Goal: Task Accomplishment & Management: Complete application form

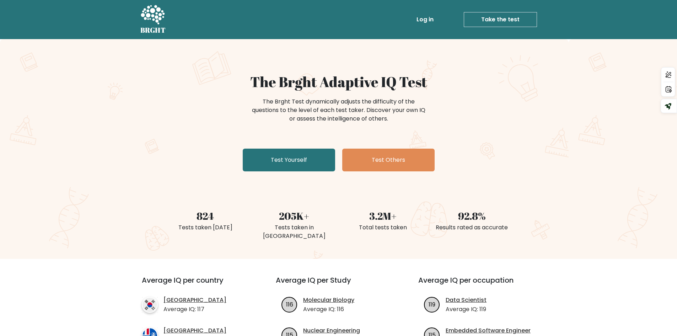
scroll to position [36, 0]
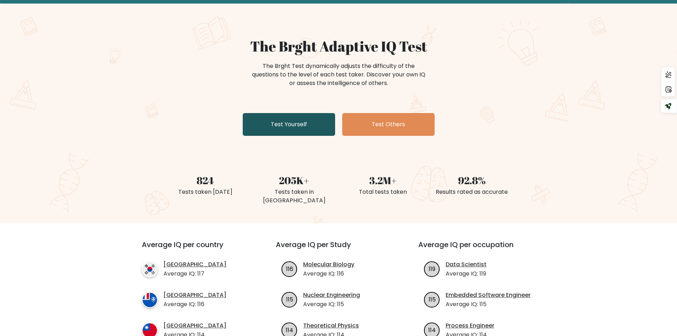
click at [297, 130] on link "Test Yourself" at bounding box center [289, 124] width 92 height 23
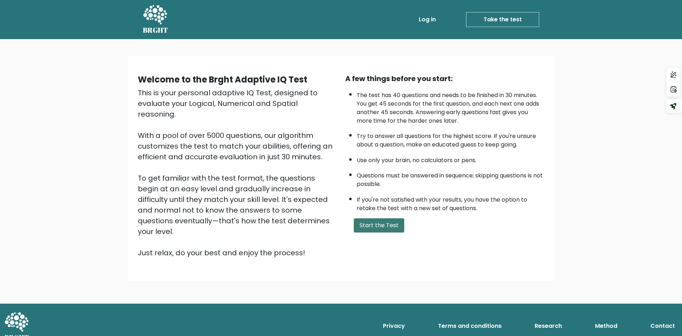
click at [385, 228] on button "Start the Test" at bounding box center [379, 225] width 50 height 14
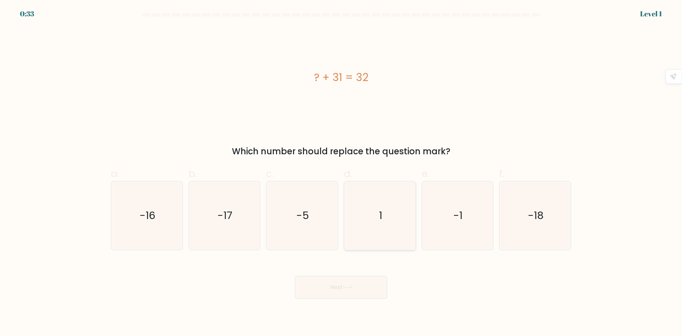
click at [378, 216] on icon "1" at bounding box center [380, 215] width 69 height 69
click at [341, 173] on input "d. 1" at bounding box center [341, 170] width 0 height 5
radio input "true"
drag, startPoint x: 338, startPoint y: 284, endPoint x: 338, endPoint y: 280, distance: 4.3
click at [338, 282] on button "Next" at bounding box center [341, 287] width 92 height 23
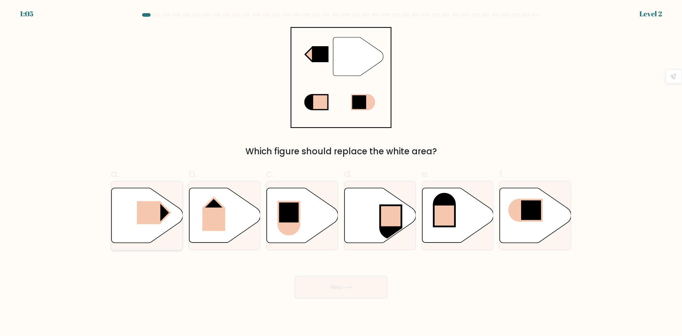
click at [152, 212] on rect at bounding box center [148, 212] width 23 height 23
click at [341, 173] on input "a." at bounding box center [341, 170] width 0 height 5
radio input "true"
click at [325, 294] on button "Next" at bounding box center [341, 287] width 92 height 23
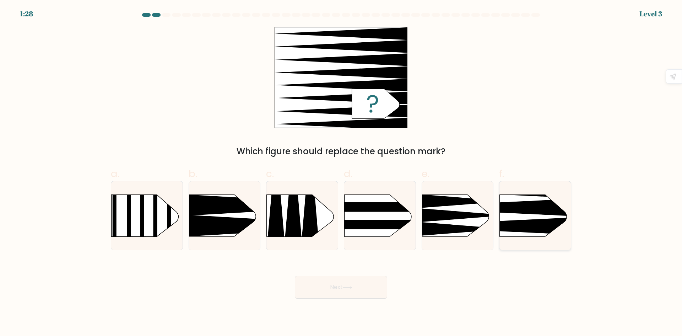
click at [529, 224] on icon at bounding box center [485, 226] width 186 height 18
click at [341, 173] on input "f." at bounding box center [341, 170] width 0 height 5
radio input "true"
click at [331, 290] on button "Next" at bounding box center [341, 287] width 92 height 23
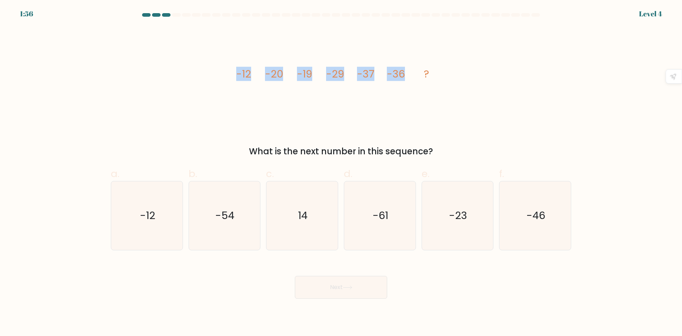
drag, startPoint x: 237, startPoint y: 72, endPoint x: 402, endPoint y: 80, distance: 165.3
click at [402, 80] on g "-12 -20 -19 -29 -37 -36 ?" at bounding box center [332, 74] width 193 height 14
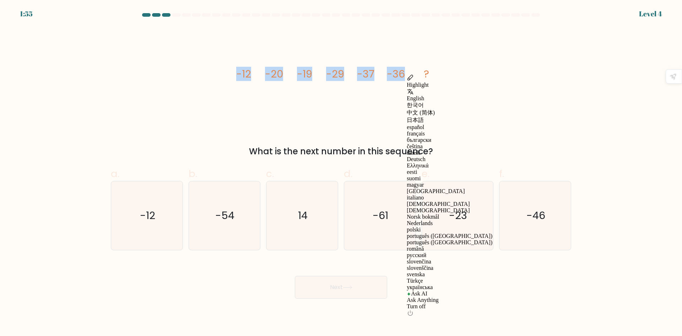
copy g "-12 -20 -19 -29 -37 -36"
click at [525, 216] on icon "-46" at bounding box center [535, 215] width 69 height 69
click at [341, 173] on input "f. -46" at bounding box center [341, 170] width 0 height 5
radio input "true"
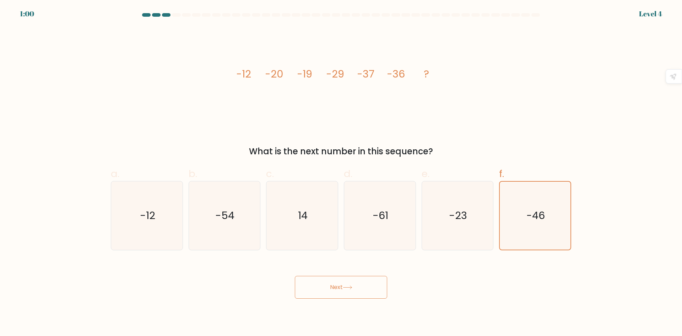
click at [316, 289] on button "Next" at bounding box center [341, 287] width 92 height 23
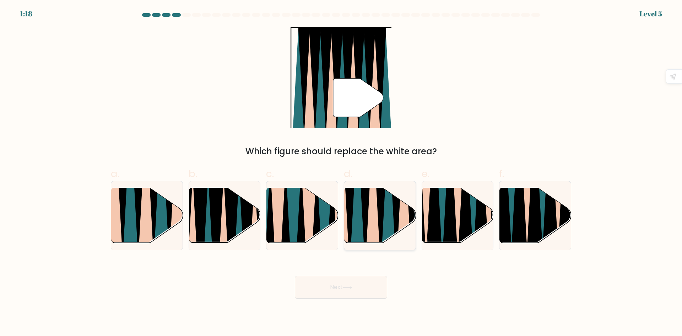
click at [380, 214] on icon at bounding box center [381, 186] width 16 height 143
click at [341, 173] on input "d." at bounding box center [341, 170] width 0 height 5
radio input "true"
click at [352, 287] on icon at bounding box center [347, 287] width 9 height 3
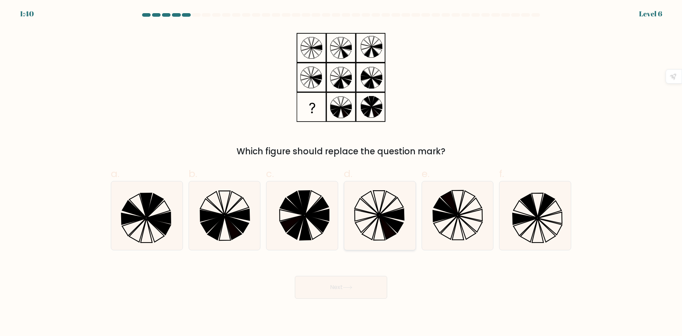
click at [368, 215] on icon at bounding box center [380, 215] width 69 height 69
click at [341, 173] on input "d." at bounding box center [341, 170] width 0 height 5
radio input "true"
click at [351, 289] on icon at bounding box center [348, 287] width 10 height 4
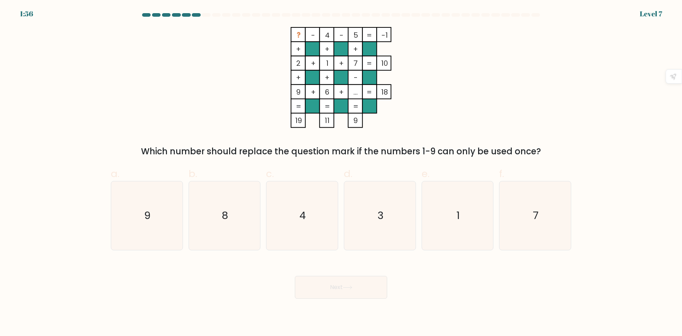
drag, startPoint x: 146, startPoint y: 150, endPoint x: 547, endPoint y: 151, distance: 400.6
click at [547, 151] on div "Which number should replace the question mark if the numbers 1-9 can only be us…" at bounding box center [341, 151] width 452 height 13
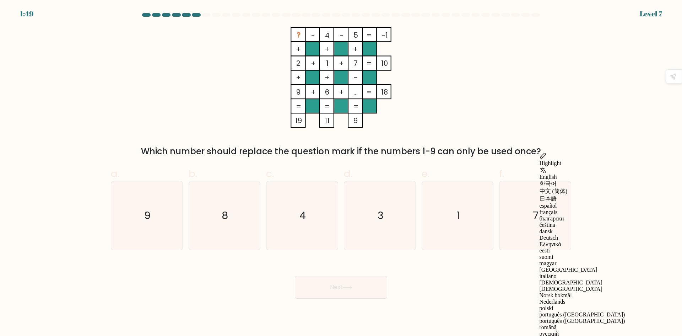
click at [424, 110] on icon "? - 4 - 5 -1 + + + 2 + 1 + 7 10 + + - 9 + 6 + ... = 18 = = = = 19 11 9 =" at bounding box center [340, 77] width 213 height 101
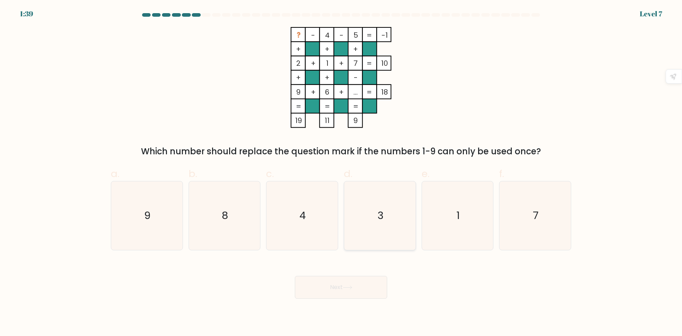
click at [367, 201] on icon "3" at bounding box center [380, 215] width 69 height 69
click at [341, 173] on input "d. 3" at bounding box center [341, 170] width 0 height 5
radio input "true"
click at [352, 293] on button "Next" at bounding box center [341, 287] width 92 height 23
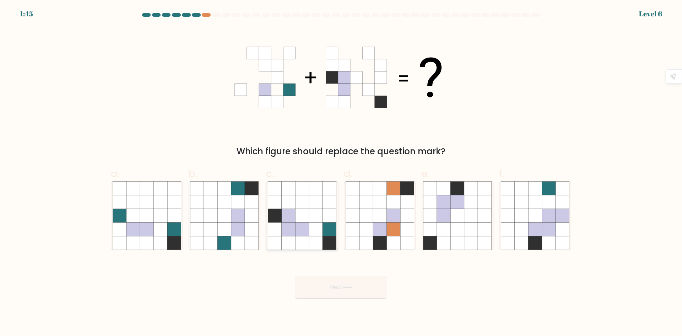
click at [314, 218] on icon at bounding box center [315, 214] width 13 height 13
click at [341, 173] on input "c." at bounding box center [341, 170] width 0 height 5
radio input "true"
click at [327, 291] on button "Next" at bounding box center [341, 287] width 92 height 23
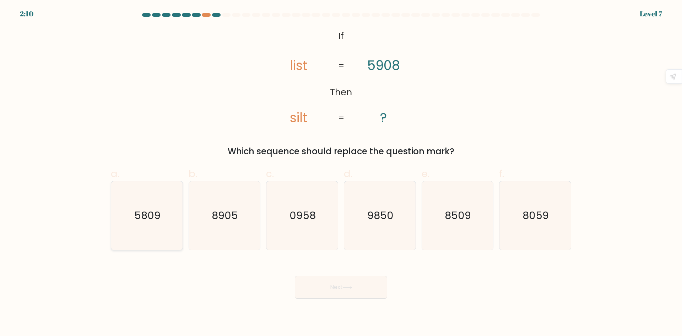
click at [136, 197] on icon "5809" at bounding box center [147, 215] width 69 height 69
click at [341, 173] on input "a. 5809" at bounding box center [341, 170] width 0 height 5
radio input "true"
click at [326, 287] on button "Next" at bounding box center [341, 287] width 92 height 23
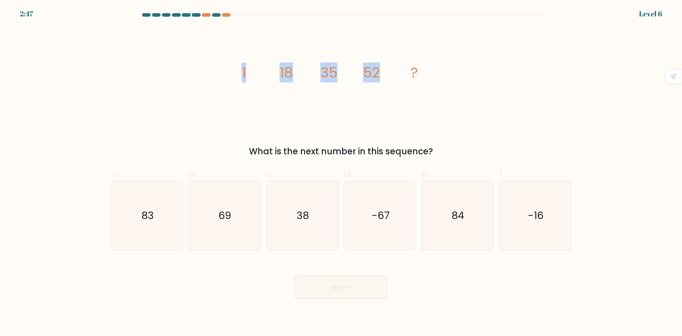
drag, startPoint x: 242, startPoint y: 69, endPoint x: 381, endPoint y: 82, distance: 140.2
click at [381, 82] on icon "image/svg+xml 1 18 35 52 ?" at bounding box center [340, 77] width 213 height 101
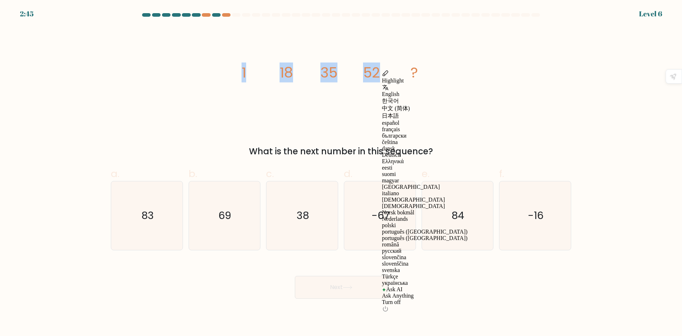
copy g "1 18 35 52"
click at [237, 216] on icon "69" at bounding box center [224, 215] width 69 height 69
click at [341, 173] on input "b. 69" at bounding box center [341, 170] width 0 height 5
radio input "true"
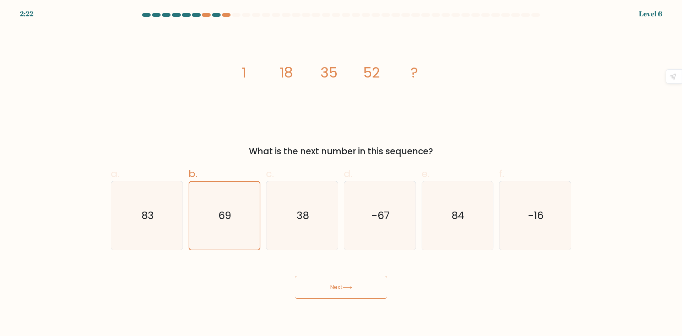
click at [334, 286] on button "Next" at bounding box center [341, 287] width 92 height 23
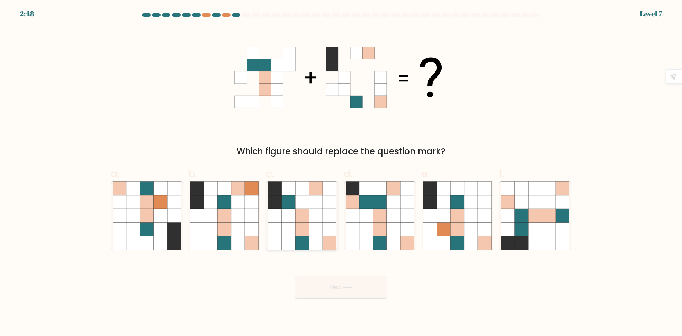
click at [309, 207] on icon at bounding box center [315, 201] width 13 height 13
click at [341, 173] on input "c." at bounding box center [341, 170] width 0 height 5
radio input "true"
click at [336, 294] on button "Next" at bounding box center [341, 287] width 92 height 23
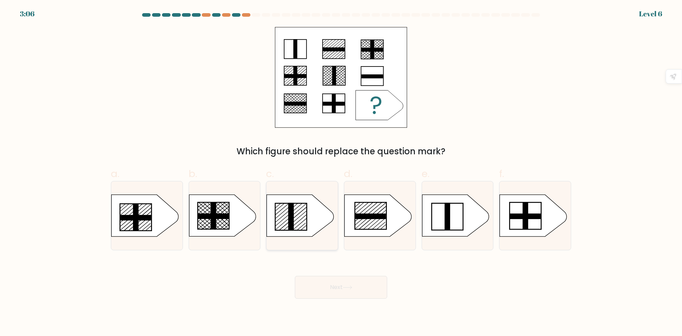
click at [288, 217] on icon at bounding box center [300, 216] width 67 height 42
click at [341, 173] on input "c." at bounding box center [341, 170] width 0 height 5
radio input "true"
click at [344, 287] on button "Next" at bounding box center [341, 287] width 92 height 23
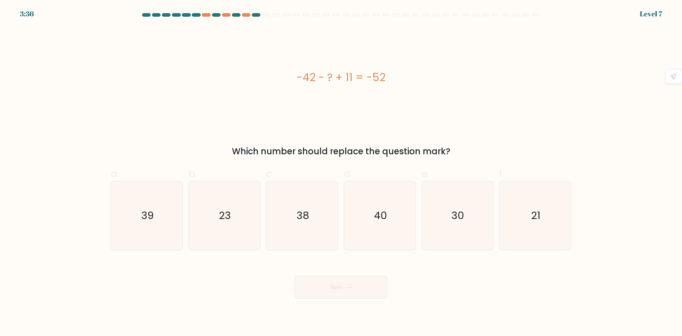
drag, startPoint x: 297, startPoint y: 77, endPoint x: 391, endPoint y: 82, distance: 94.2
click at [391, 82] on div "-42 - ? + 11 = -52" at bounding box center [341, 77] width 460 height 16
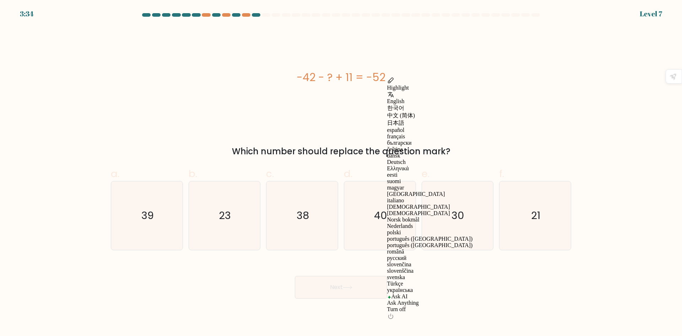
copy div "-42 - ? + 11 = -52"
click at [512, 217] on icon "21" at bounding box center [535, 215] width 69 height 69
click at [341, 173] on input "f. 21" at bounding box center [341, 170] width 0 height 5
radio input "true"
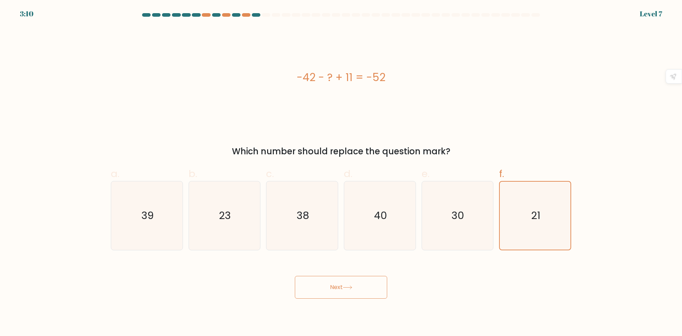
click at [342, 291] on button "Next" at bounding box center [341, 287] width 92 height 23
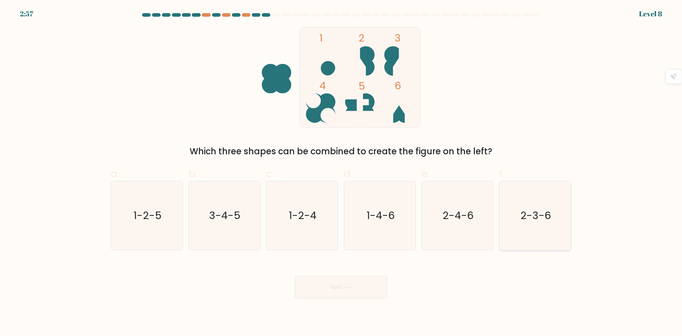
click at [545, 206] on icon "2-3-6" at bounding box center [535, 215] width 69 height 69
click at [341, 173] on input "f. 2-3-6" at bounding box center [341, 170] width 0 height 5
radio input "true"
click at [330, 290] on button "Next" at bounding box center [341, 287] width 92 height 23
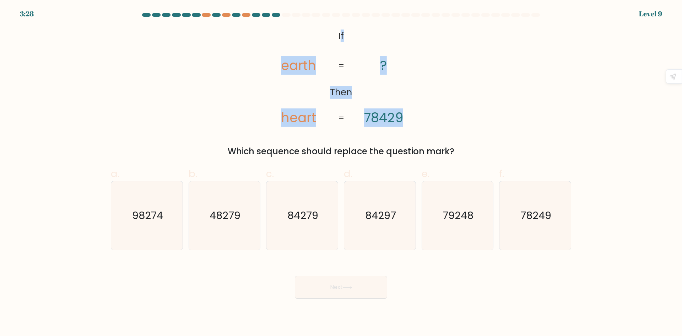
drag, startPoint x: 340, startPoint y: 34, endPoint x: 418, endPoint y: 113, distance: 111.0
click at [418, 113] on icon "@import url('https://fonts.googleapis.com/css?family=Abril+Fatface:400,100,100i…" at bounding box center [340, 77] width 163 height 101
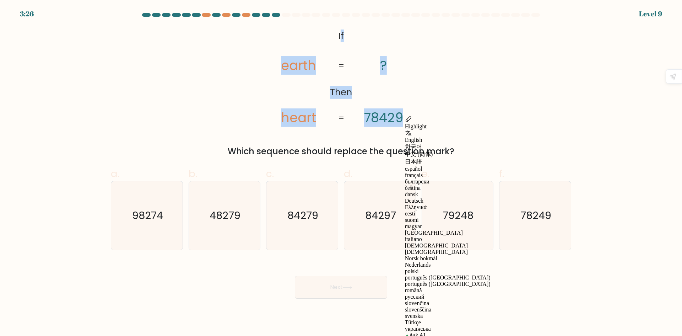
copy icon "f Then earth heart ? 78429"
click at [243, 86] on div "@import url('https://fonts.googleapis.com/css?family=Abril+Fatface:400,100,100i…" at bounding box center [341, 92] width 469 height 131
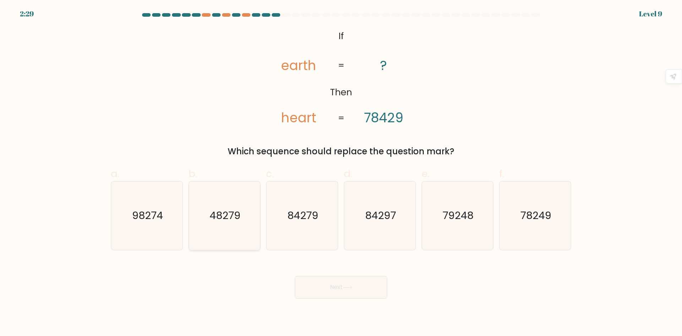
click at [237, 202] on icon "48279" at bounding box center [224, 215] width 69 height 69
click at [341, 173] on input "b. 48279" at bounding box center [341, 170] width 0 height 5
radio input "true"
click at [332, 283] on button "Next" at bounding box center [341, 287] width 92 height 23
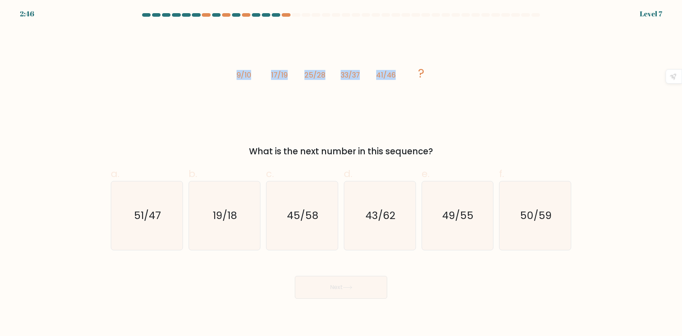
drag, startPoint x: 237, startPoint y: 71, endPoint x: 398, endPoint y: 79, distance: 160.7
click at [398, 79] on icon "image/svg+xml 9/10 17/19 25/28 33/37 41/46 ?" at bounding box center [340, 77] width 213 height 101
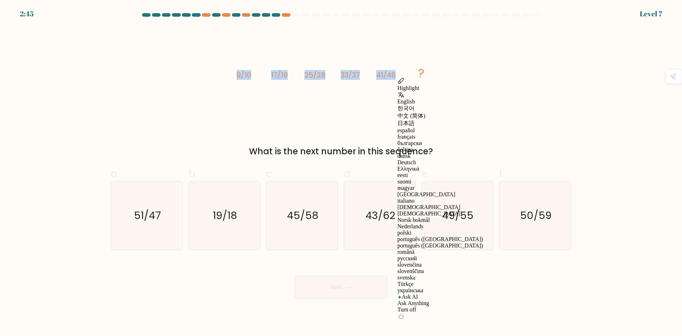
copy g "9/10 17/19 25/28 33/37 41/46"
click at [453, 198] on icon "49/55" at bounding box center [457, 215] width 69 height 69
click at [341, 173] on input "e. 49/55" at bounding box center [341, 170] width 0 height 5
radio input "true"
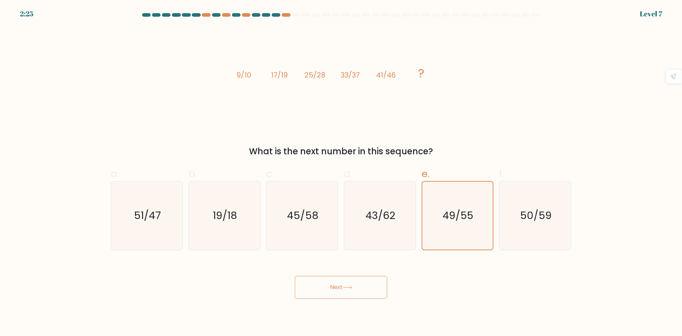
click at [351, 289] on icon at bounding box center [348, 287] width 10 height 4
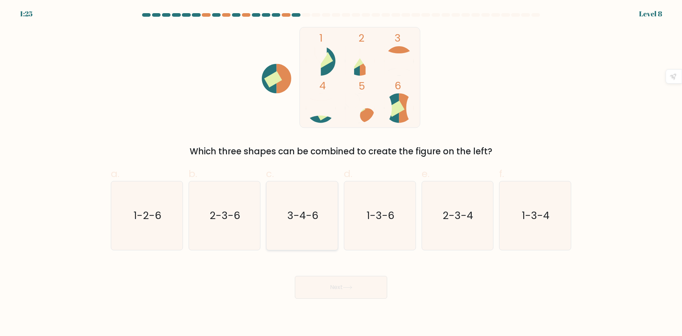
click at [296, 221] on text "3-4-6" at bounding box center [302, 215] width 31 height 14
click at [341, 173] on input "c. 3-4-6" at bounding box center [341, 170] width 0 height 5
radio input "true"
click at [341, 290] on button "Next" at bounding box center [341, 287] width 92 height 23
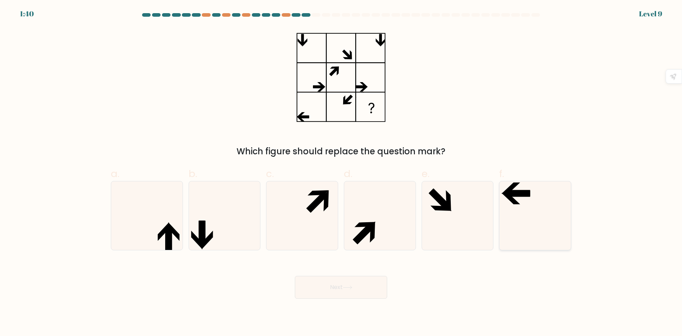
click at [530, 216] on icon at bounding box center [535, 215] width 69 height 69
click at [341, 173] on input "f." at bounding box center [341, 170] width 0 height 5
radio input "true"
click at [324, 293] on button "Next" at bounding box center [341, 287] width 92 height 23
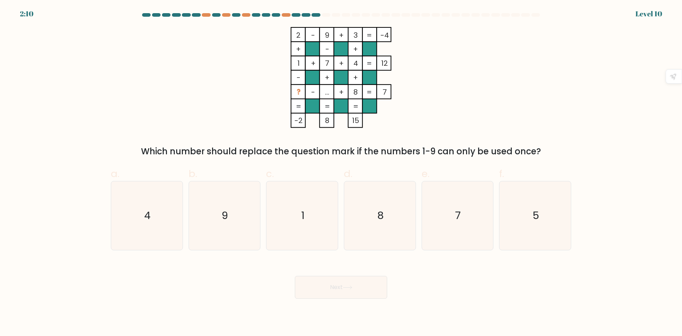
drag, startPoint x: 291, startPoint y: 27, endPoint x: 545, endPoint y: 144, distance: 280.0
click at [545, 144] on form at bounding box center [341, 155] width 682 height 285
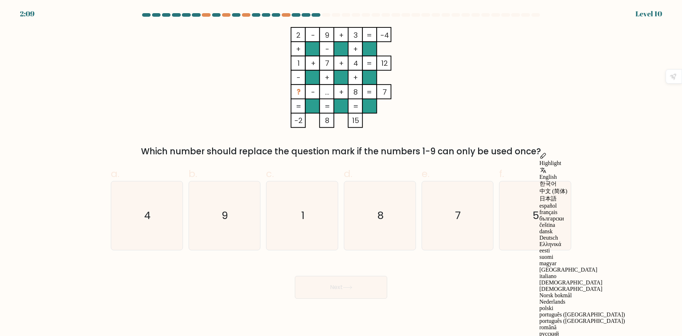
copy div "2 - 9 + 3 -4 + - + 1 + 7 + 4 12 - + + ? - ... + 8 = 7 = = = = -2 8 15 = Which n…"
click at [443, 196] on icon "7" at bounding box center [457, 215] width 69 height 69
click at [341, 173] on input "e. 7" at bounding box center [341, 170] width 0 height 5
radio input "true"
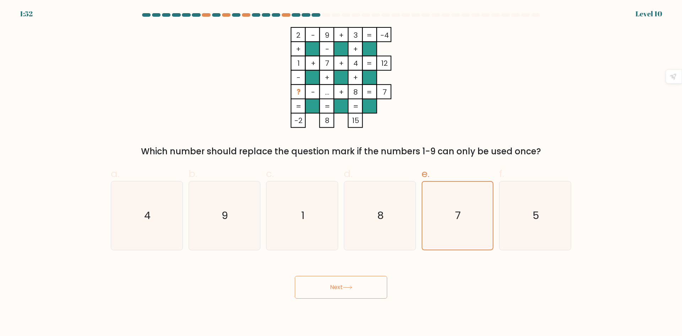
click at [363, 293] on button "Next" at bounding box center [341, 287] width 92 height 23
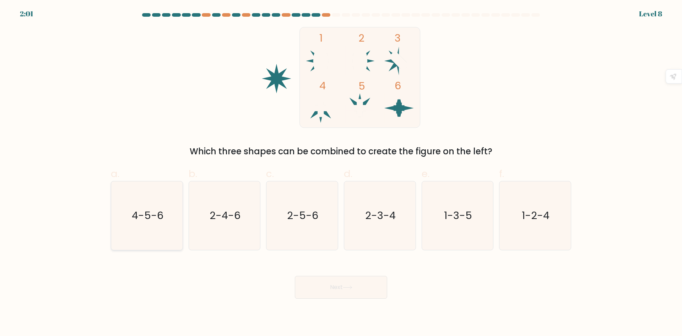
click at [143, 203] on icon "4-5-6" at bounding box center [147, 215] width 69 height 69
click at [341, 173] on input "a. 4-5-6" at bounding box center [341, 170] width 0 height 5
radio input "true"
click at [143, 203] on icon "4-5-6" at bounding box center [147, 215] width 68 height 68
click at [341, 173] on input "a. 4-5-6" at bounding box center [341, 170] width 0 height 5
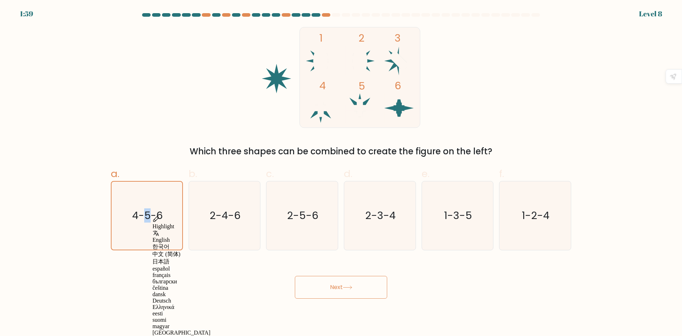
click at [360, 286] on button "Next" at bounding box center [341, 287] width 92 height 23
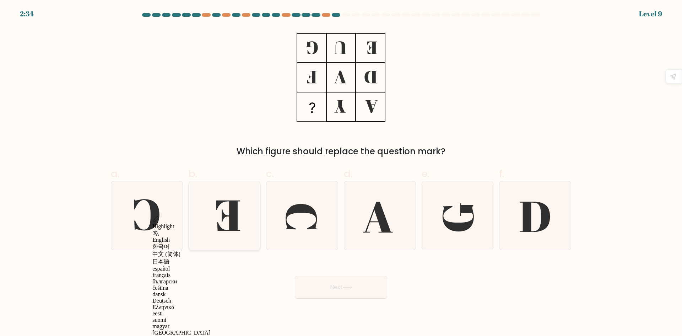
click at [242, 198] on icon at bounding box center [224, 215] width 69 height 69
click at [341, 173] on input "b." at bounding box center [341, 170] width 0 height 5
radio input "true"
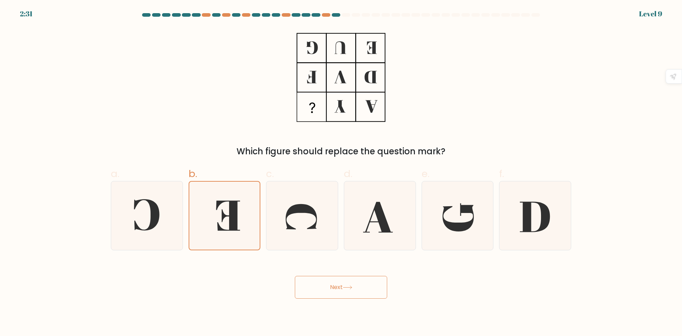
click at [354, 291] on button "Next" at bounding box center [341, 287] width 92 height 23
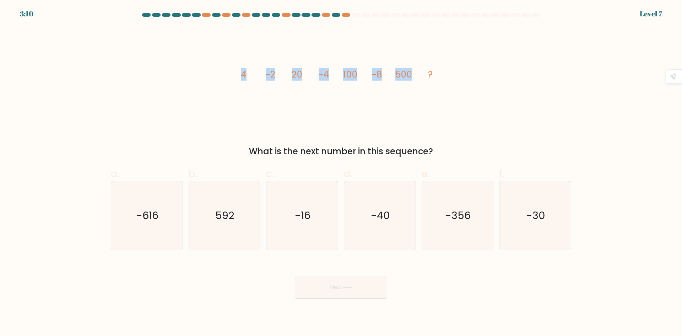
drag, startPoint x: 242, startPoint y: 75, endPoint x: 428, endPoint y: 78, distance: 186.5
click at [428, 78] on g "4 -2 20 -4 100 -8 500 ?" at bounding box center [337, 74] width 192 height 12
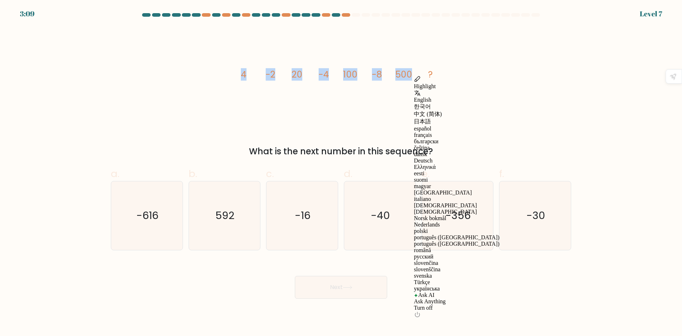
copy g "4 -2 20 -4 100 -8 500"
click at [283, 218] on icon "-16" at bounding box center [302, 215] width 69 height 69
click at [341, 173] on input "c. -16" at bounding box center [341, 170] width 0 height 5
radio input "true"
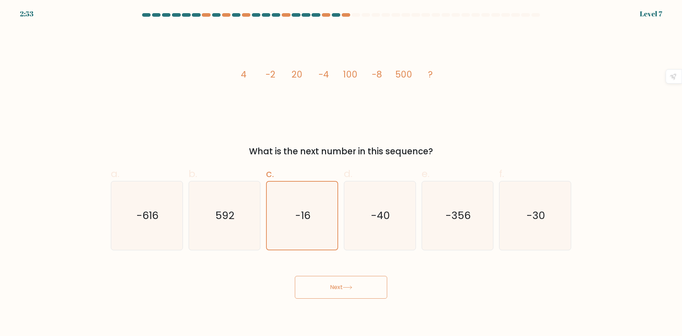
click at [345, 284] on button "Next" at bounding box center [341, 287] width 92 height 23
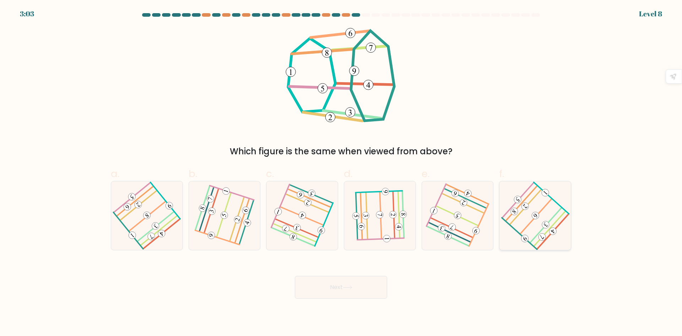
click at [541, 208] on icon at bounding box center [535, 215] width 55 height 55
click at [341, 173] on input "f." at bounding box center [341, 170] width 0 height 5
radio input "true"
click at [367, 293] on button "Next" at bounding box center [341, 287] width 92 height 23
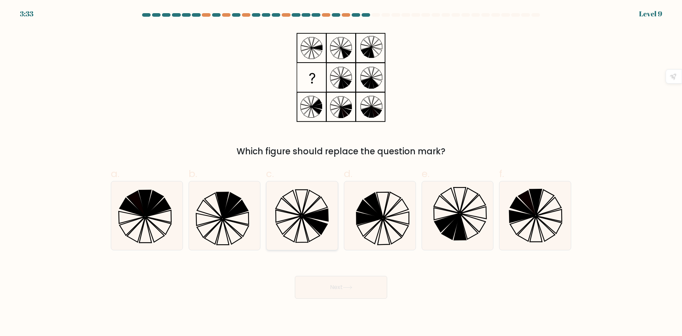
drag, startPoint x: 300, startPoint y: 214, endPoint x: 309, endPoint y: 231, distance: 18.9
click at [301, 214] on icon at bounding box center [292, 202] width 19 height 25
click at [341, 173] on input "c." at bounding box center [341, 170] width 0 height 5
radio input "true"
click at [360, 291] on button "Next" at bounding box center [341, 287] width 92 height 23
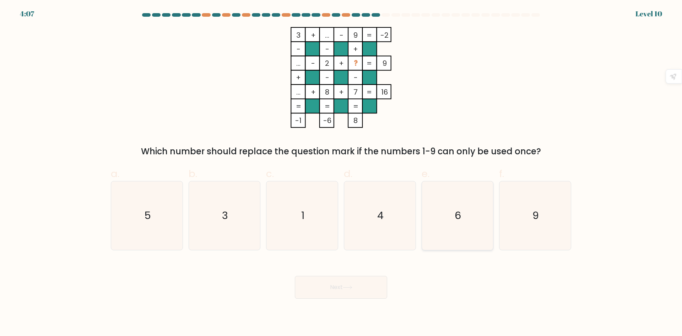
click at [461, 222] on text "6" at bounding box center [458, 215] width 6 height 14
click at [341, 173] on input "e. 6" at bounding box center [341, 170] width 0 height 5
radio input "true"
click at [370, 292] on button "Next" at bounding box center [341, 287] width 92 height 23
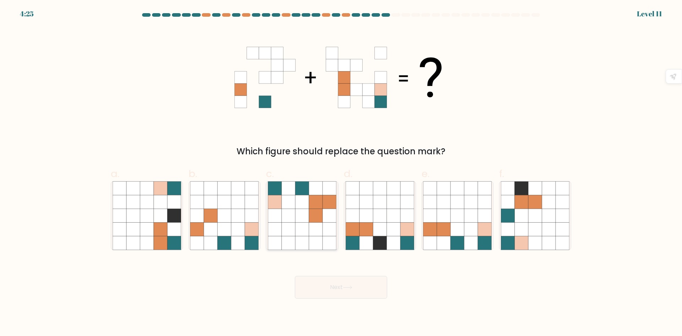
click at [304, 211] on icon at bounding box center [301, 214] width 13 height 13
click at [341, 173] on input "c." at bounding box center [341, 170] width 0 height 5
radio input "true"
click at [355, 289] on button "Next" at bounding box center [341, 287] width 92 height 23
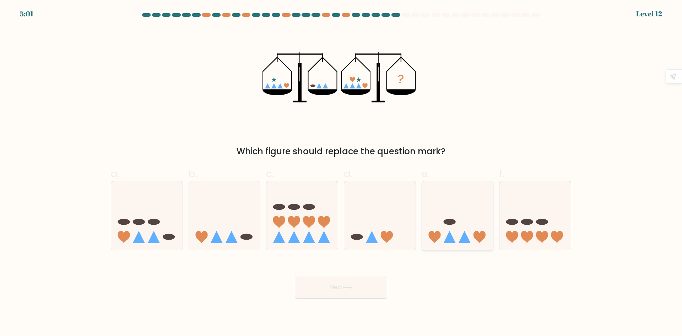
click at [464, 226] on icon at bounding box center [457, 215] width 71 height 59
click at [341, 173] on input "e." at bounding box center [341, 170] width 0 height 5
radio input "true"
drag, startPoint x: 350, startPoint y: 287, endPoint x: 355, endPoint y: 287, distance: 4.6
click at [351, 288] on icon at bounding box center [348, 287] width 10 height 4
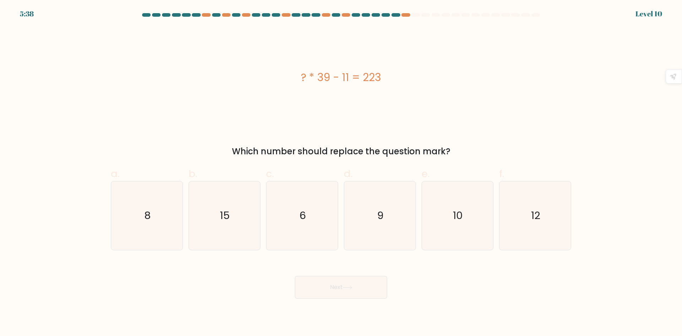
drag, startPoint x: 301, startPoint y: 74, endPoint x: 381, endPoint y: 82, distance: 81.1
click at [381, 82] on div "? * 39 - 11 = 223" at bounding box center [341, 77] width 460 height 16
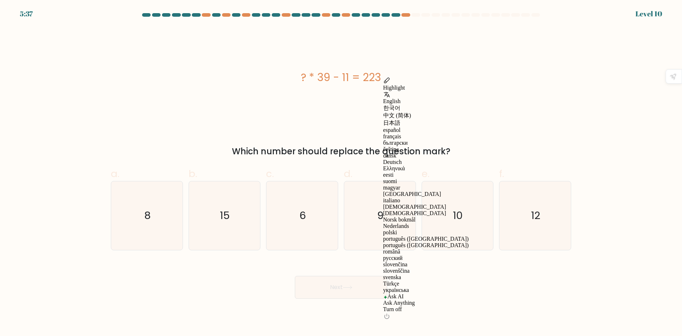
copy div "? * 39 - 11 = 223"
click at [326, 208] on icon "6" at bounding box center [302, 215] width 69 height 69
click at [341, 173] on input "c. 6" at bounding box center [341, 170] width 0 height 5
radio input "true"
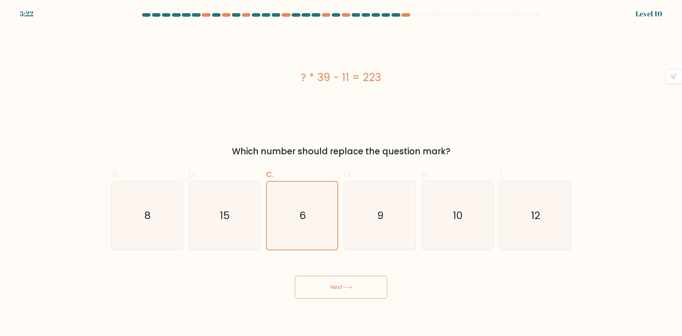
click at [342, 287] on button "Next" at bounding box center [341, 287] width 92 height 23
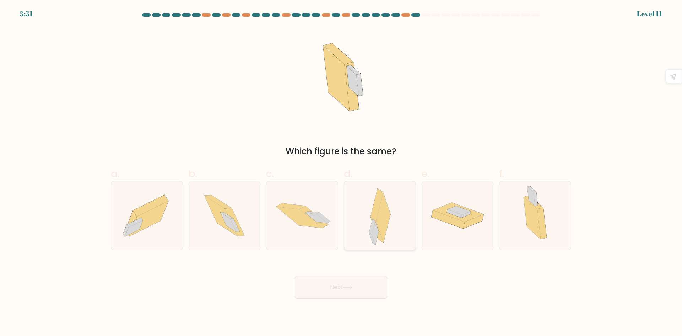
drag, startPoint x: 366, startPoint y: 204, endPoint x: 370, endPoint y: 246, distance: 42.1
click at [366, 205] on div at bounding box center [380, 215] width 72 height 69
click at [341, 173] on input "d." at bounding box center [341, 170] width 0 height 5
radio input "true"
click at [361, 290] on button "Next" at bounding box center [341, 287] width 92 height 23
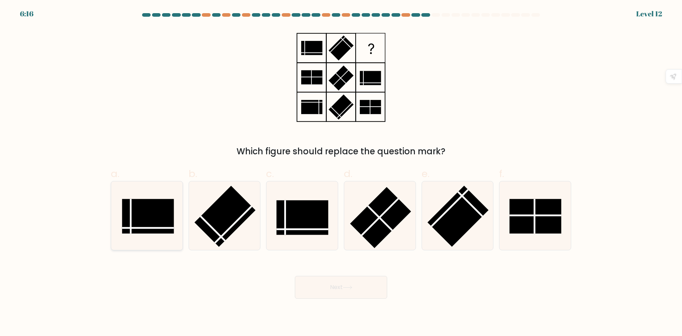
click at [158, 219] on rect at bounding box center [148, 216] width 52 height 34
click at [341, 173] on input "a." at bounding box center [341, 170] width 0 height 5
radio input "true"
click at [236, 228] on rect at bounding box center [225, 215] width 61 height 61
click at [341, 173] on input "b." at bounding box center [341, 170] width 0 height 5
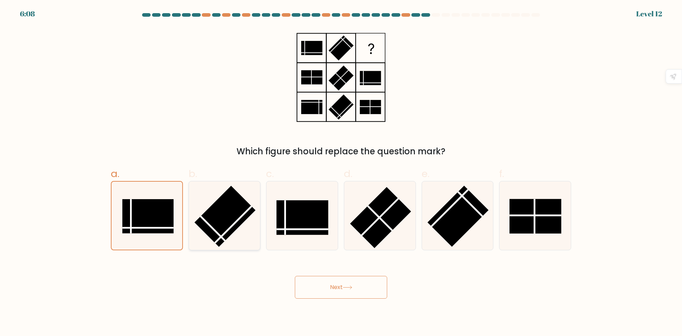
radio input "true"
click at [333, 287] on button "Next" at bounding box center [341, 287] width 92 height 23
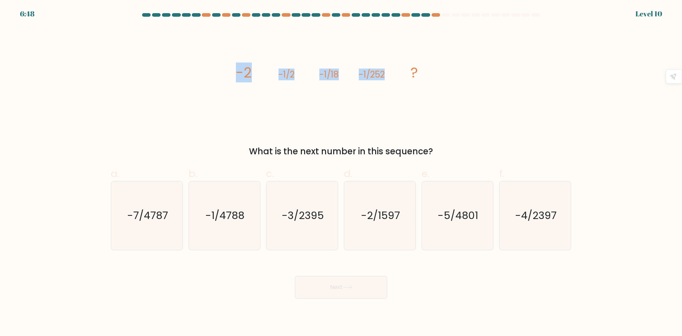
drag, startPoint x: 238, startPoint y: 71, endPoint x: 396, endPoint y: 74, distance: 158.8
click at [396, 74] on icon "image/svg+xml -2 -1/2 -1/18 -1/252 ?" at bounding box center [340, 77] width 213 height 101
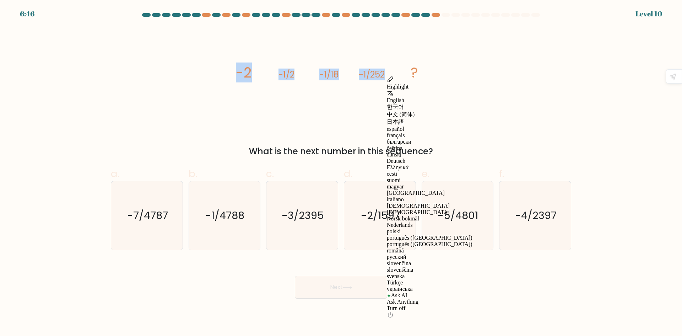
copy g "-2 -1/2 -1/18 -1/252"
click at [227, 220] on text "-1/4788" at bounding box center [225, 215] width 39 height 14
click at [341, 173] on input "b. -1/4788" at bounding box center [341, 170] width 0 height 5
radio input "true"
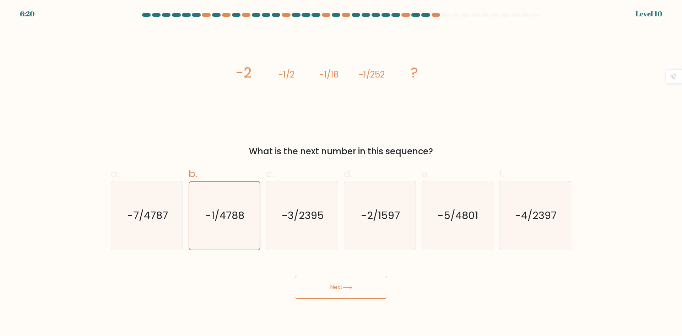
click at [325, 296] on button "Next" at bounding box center [341, 287] width 92 height 23
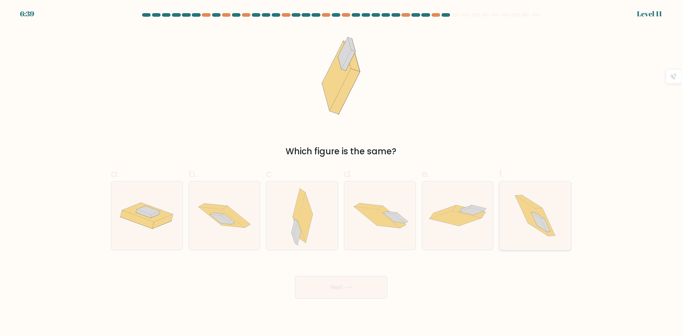
click at [511, 211] on icon at bounding box center [535, 215] width 61 height 69
click at [341, 173] on input "f." at bounding box center [341, 170] width 0 height 5
radio input "true"
click at [343, 288] on button "Next" at bounding box center [341, 287] width 92 height 23
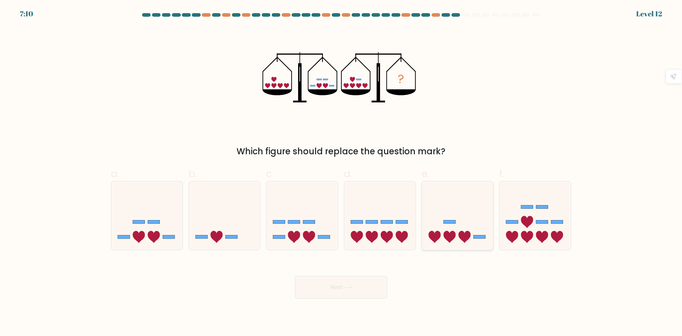
click at [458, 233] on icon at bounding box center [457, 215] width 71 height 59
click at [341, 173] on input "e." at bounding box center [341, 170] width 0 height 5
radio input "true"
click at [346, 285] on icon at bounding box center [348, 287] width 10 height 4
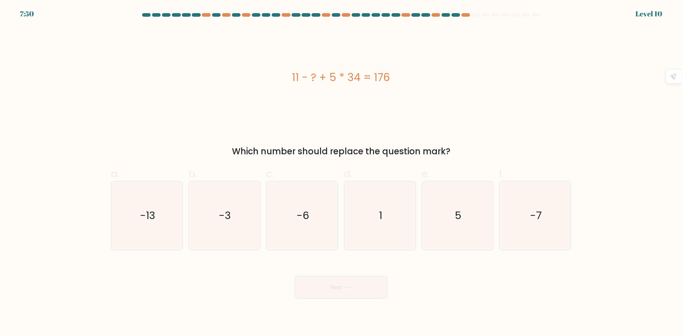
drag, startPoint x: 293, startPoint y: 74, endPoint x: 403, endPoint y: 81, distance: 110.7
click at [403, 81] on div "11 - ? + 5 * 34 = 176" at bounding box center [341, 77] width 460 height 16
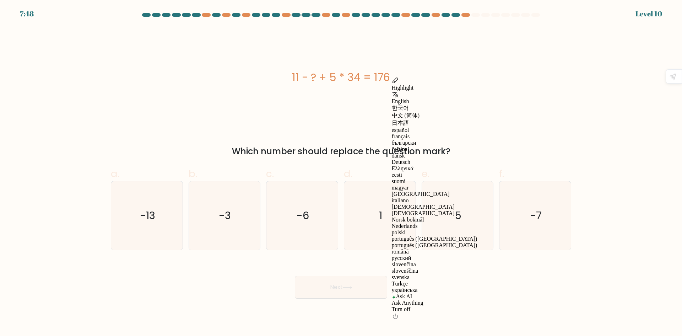
copy div "11 - ? + 5 * 34 = 176"
click at [452, 222] on icon "5" at bounding box center [457, 215] width 69 height 69
click at [341, 173] on input "e. 5" at bounding box center [341, 170] width 0 height 5
radio input "true"
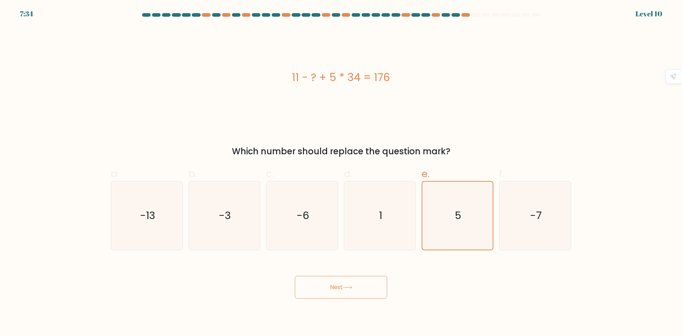
click at [346, 284] on button "Next" at bounding box center [341, 287] width 92 height 23
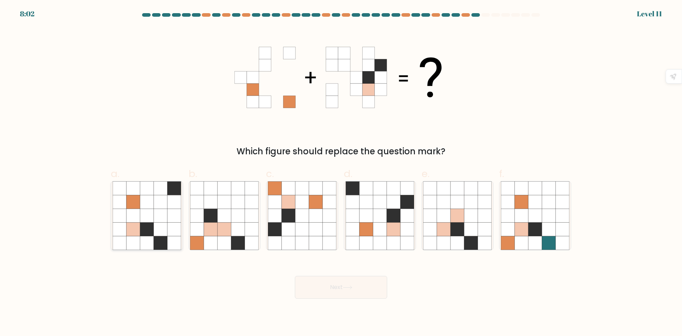
click at [140, 216] on icon at bounding box center [146, 214] width 13 height 13
click at [341, 173] on input "a." at bounding box center [341, 170] width 0 height 5
radio input "true"
click at [349, 292] on button "Next" at bounding box center [341, 287] width 92 height 23
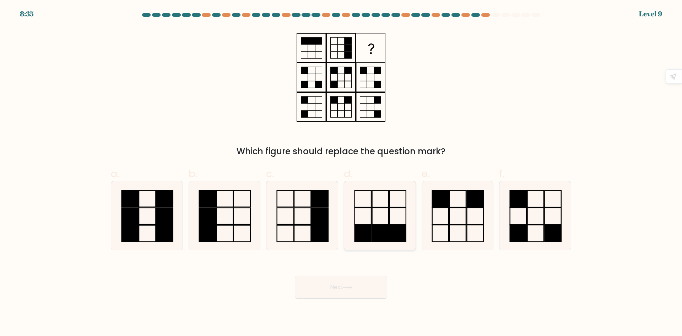
click at [387, 230] on rect at bounding box center [380, 232] width 16 height 17
click at [341, 173] on input "d." at bounding box center [341, 170] width 0 height 5
radio input "true"
click at [352, 285] on icon at bounding box center [348, 287] width 10 height 4
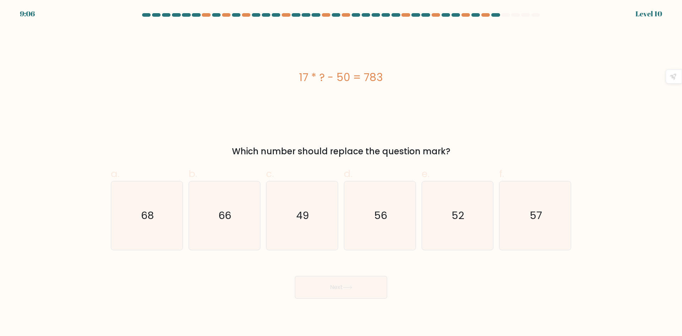
drag, startPoint x: 302, startPoint y: 75, endPoint x: 399, endPoint y: 76, distance: 97.7
click at [399, 76] on div "17 * ? - 50 = 783" at bounding box center [341, 77] width 460 height 16
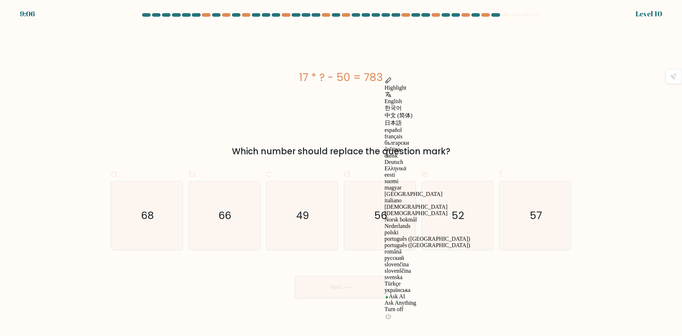
drag, startPoint x: 279, startPoint y: 74, endPoint x: 289, endPoint y: 72, distance: 10.1
click at [279, 74] on div "17 * ? - 50 = 783" at bounding box center [341, 77] width 460 height 16
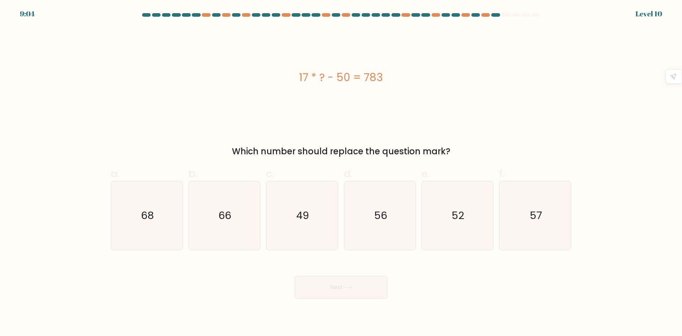
drag, startPoint x: 301, startPoint y: 72, endPoint x: 390, endPoint y: 77, distance: 88.9
click at [390, 77] on div "17 * ? - 50 = 783" at bounding box center [341, 77] width 460 height 16
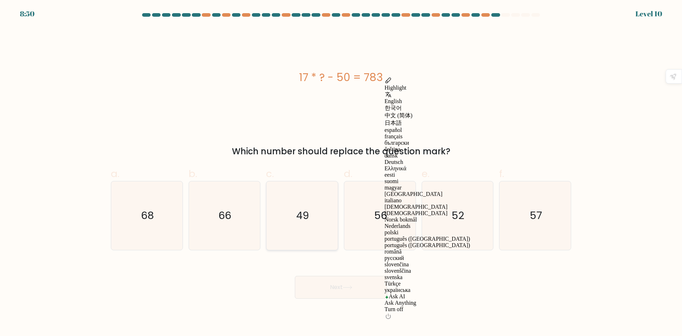
click at [276, 213] on icon "49" at bounding box center [302, 215] width 69 height 69
click at [341, 173] on input "c. 49" at bounding box center [341, 170] width 0 height 5
radio input "true"
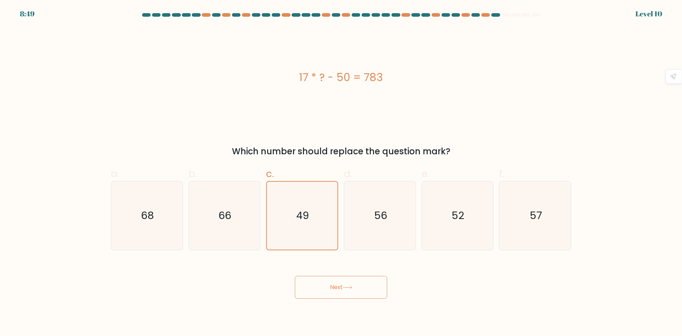
click at [322, 285] on button "Next" at bounding box center [341, 287] width 92 height 23
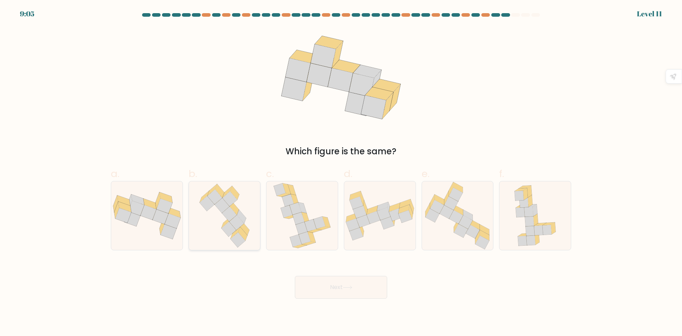
click at [231, 205] on icon at bounding box center [234, 208] width 9 height 14
click at [341, 173] on input "b." at bounding box center [341, 170] width 0 height 5
radio input "true"
click at [330, 296] on button "Next" at bounding box center [341, 287] width 92 height 23
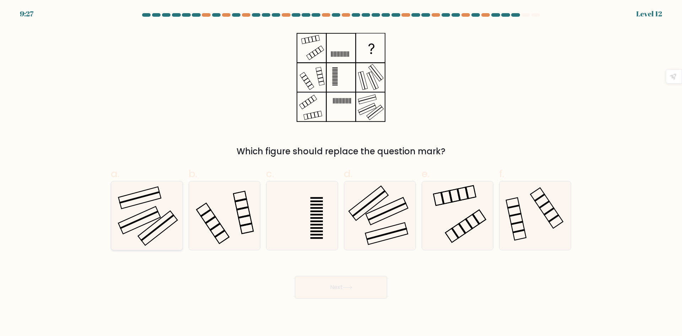
click at [151, 209] on icon at bounding box center [147, 215] width 69 height 69
click at [341, 173] on input "a." at bounding box center [341, 170] width 0 height 5
radio input "true"
click at [325, 287] on button "Next" at bounding box center [341, 287] width 92 height 23
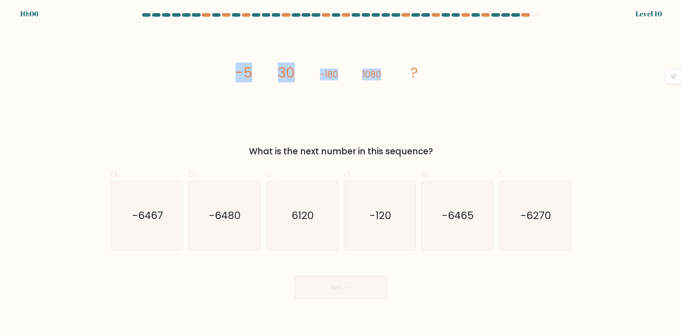
drag, startPoint x: 235, startPoint y: 71, endPoint x: 390, endPoint y: 72, distance: 154.5
click at [390, 72] on icon "image/svg+xml -5 30 -180 1080 ?" at bounding box center [340, 77] width 213 height 101
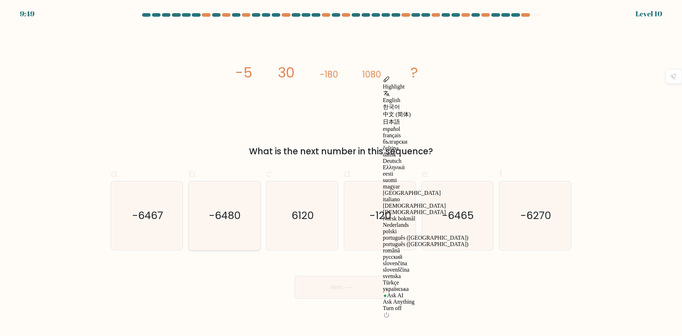
click at [240, 230] on icon "-6480" at bounding box center [224, 215] width 69 height 69
click at [341, 173] on input "b. -6480" at bounding box center [341, 170] width 0 height 5
radio input "true"
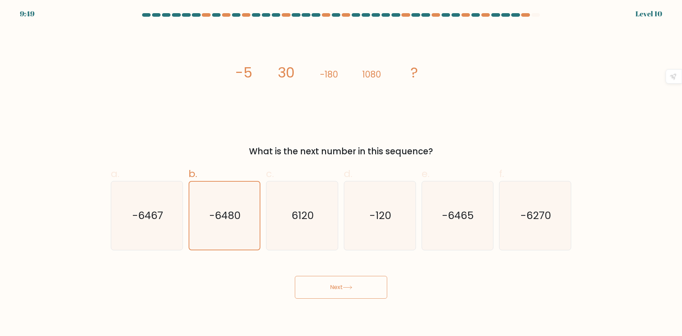
click at [323, 291] on button "Next" at bounding box center [341, 287] width 92 height 23
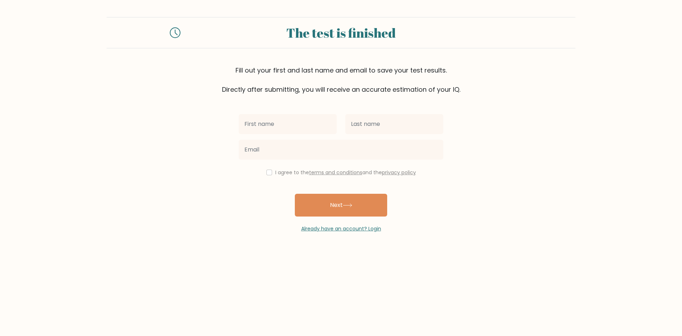
click at [276, 124] on input "text" at bounding box center [288, 124] width 98 height 20
type input "[PERSON_NAME]"
click at [364, 125] on input "text" at bounding box center [394, 124] width 98 height 20
type input "[PERSON_NAME]"
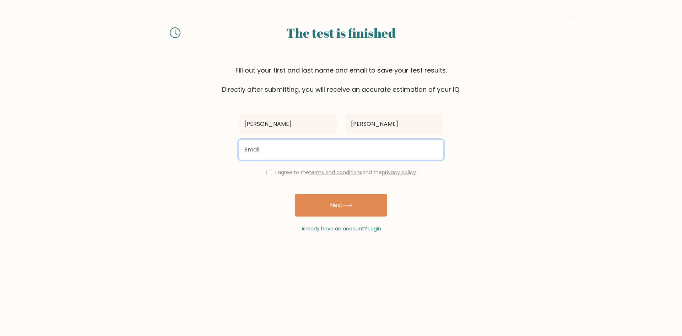
click at [289, 148] on input "email" at bounding box center [341, 150] width 205 height 20
type input "jamyrr052213@gmail.com"
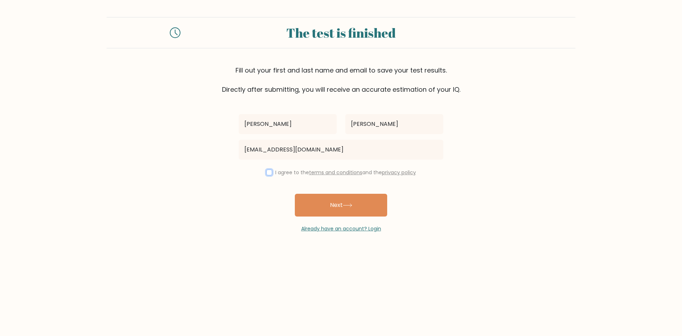
click at [270, 174] on input "checkbox" at bounding box center [269, 172] width 6 height 6
checkbox input "true"
click at [322, 203] on button "Next" at bounding box center [341, 205] width 92 height 23
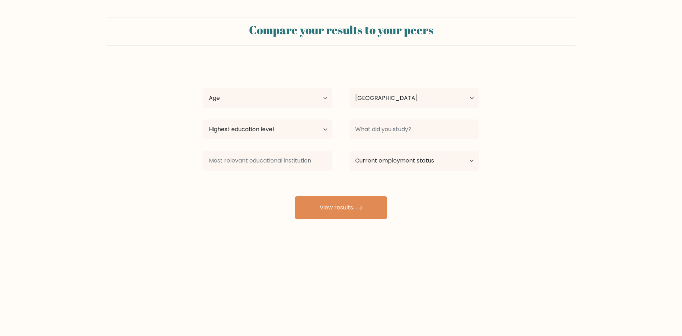
select select "PH"
click at [326, 98] on select "Age Under [DEMOGRAPHIC_DATA] [DEMOGRAPHIC_DATA] [DEMOGRAPHIC_DATA] [DEMOGRAPHIC…" at bounding box center [267, 98] width 129 height 20
select select "35_44"
click at [203, 88] on select "Age Under [DEMOGRAPHIC_DATA] [DEMOGRAPHIC_DATA] [DEMOGRAPHIC_DATA] [DEMOGRAPHIC…" at bounding box center [267, 98] width 129 height 20
click at [325, 128] on select "Highest education level No schooling Primary Lower Secondary Upper Secondary Oc…" at bounding box center [267, 129] width 129 height 20
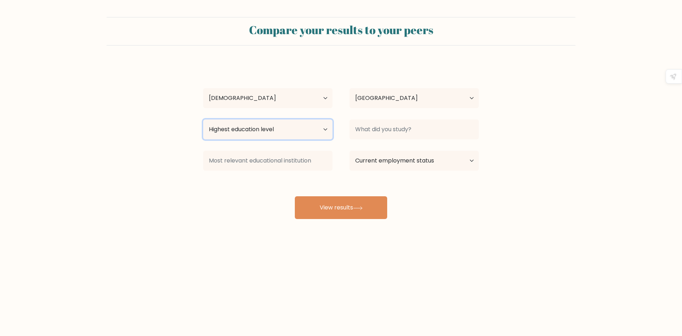
select select "lower_secondary"
click at [203, 119] on select "Highest education level No schooling Primary Lower Secondary Upper Secondary Oc…" at bounding box center [267, 129] width 129 height 20
click at [471, 162] on select "Current employment status Employed Student Retired Other / prefer not to answer" at bounding box center [413, 161] width 129 height 20
select select "other"
click at [349, 151] on select "Current employment status Employed Student Retired Other / prefer not to answer" at bounding box center [413, 161] width 129 height 20
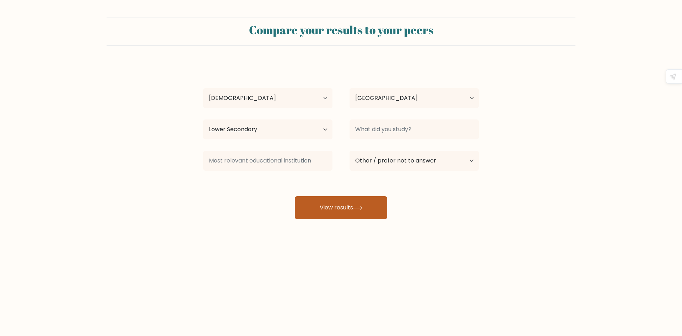
click at [368, 207] on button "View results" at bounding box center [341, 207] width 92 height 23
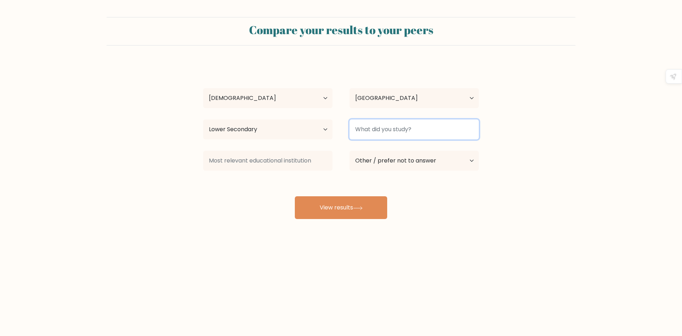
click at [387, 131] on input at bounding box center [413, 129] width 129 height 20
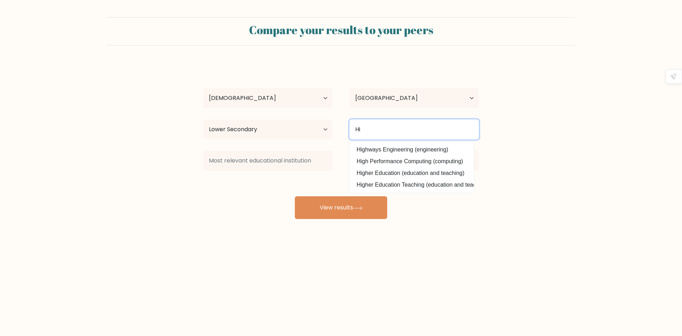
type input "H"
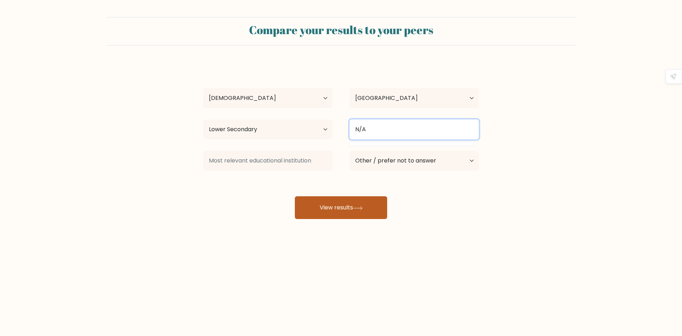
type input "N/A"
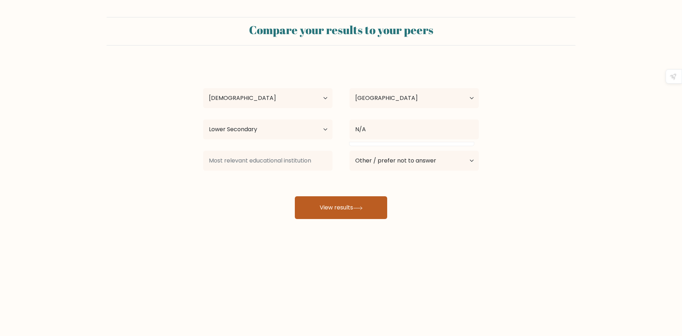
click at [361, 206] on icon at bounding box center [358, 208] width 10 height 4
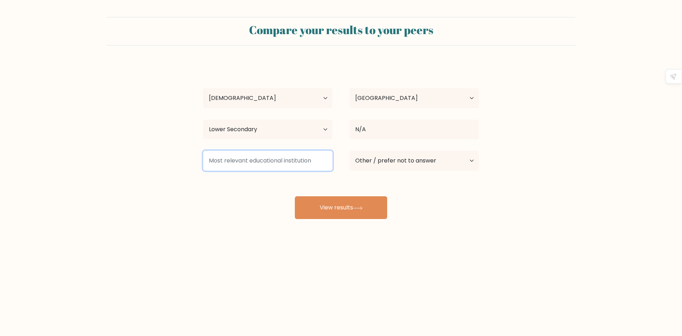
click at [286, 162] on input at bounding box center [267, 161] width 129 height 20
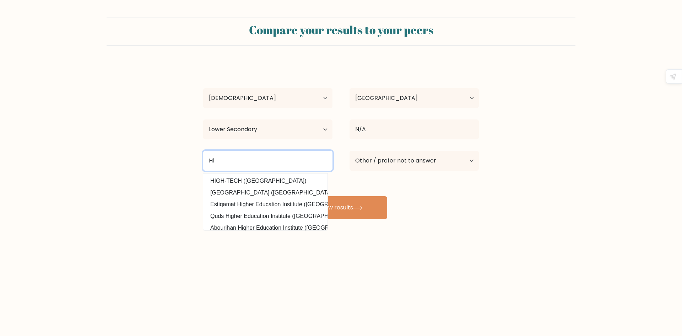
type input "H"
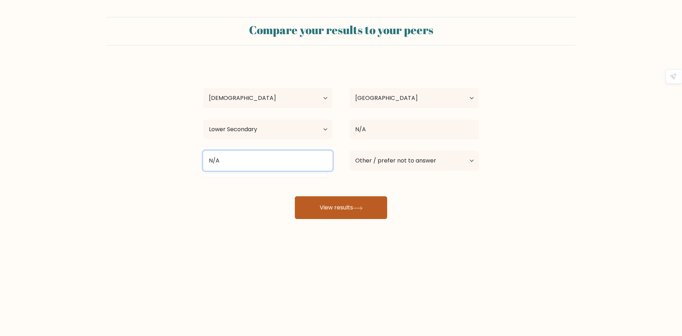
type input "N/A"
click at [359, 212] on button "View results" at bounding box center [341, 207] width 92 height 23
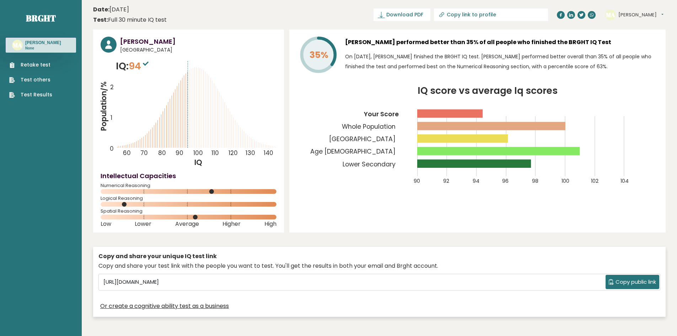
click at [631, 283] on span "Copy public link" at bounding box center [635, 282] width 40 height 8
